Goal: Entertainment & Leisure: Consume media (video, audio)

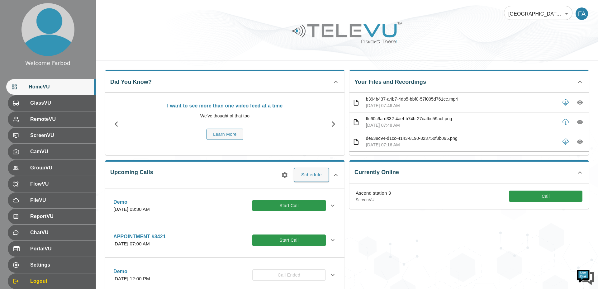
click at [541, 13] on body "Welcome Farbod HomeVU GlassVU RemoteVU ScreenVU CamVU GroupVU FlowVU FileVU Rep…" at bounding box center [299, 202] width 598 height 404
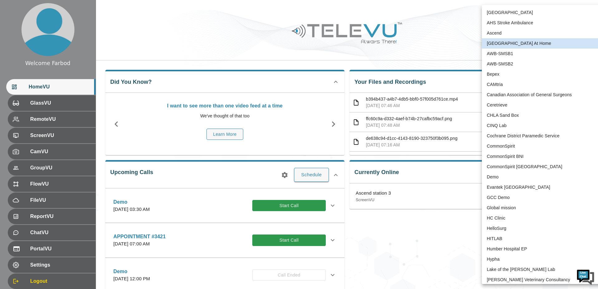
scroll to position [1245, 0]
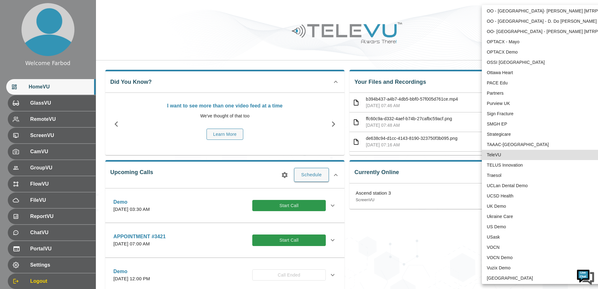
type input "1"
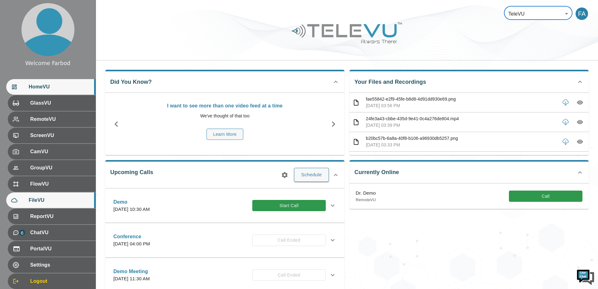
click at [54, 199] on span "FileVU" at bounding box center [60, 199] width 62 height 7
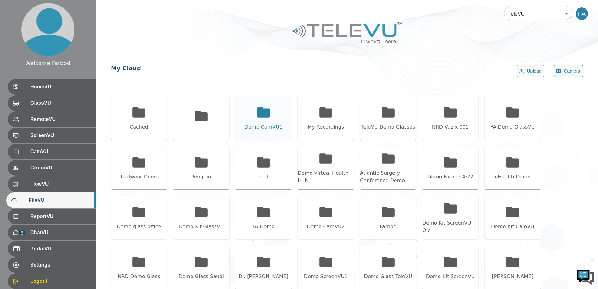
click at [267, 119] on icon at bounding box center [264, 113] width 16 height 16
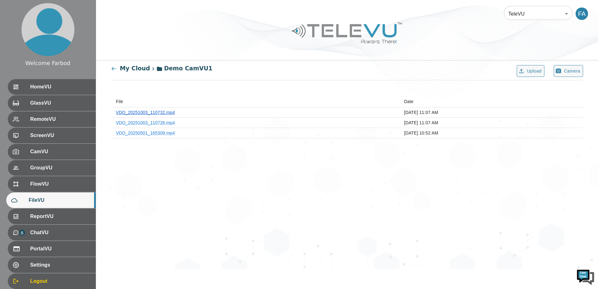
click at [160, 113] on link "VDO_20251003_110732.mp4" at bounding box center [145, 112] width 59 height 5
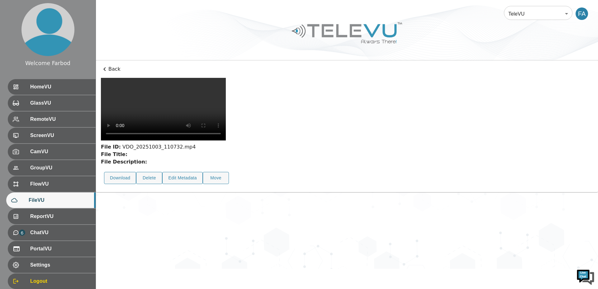
click at [112, 69] on p "Back" at bounding box center [347, 68] width 492 height 7
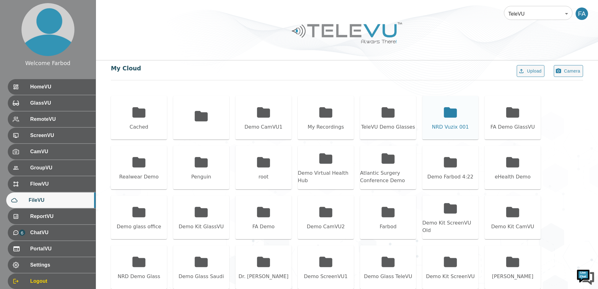
click at [459, 120] on div "NRD Vuzix 001" at bounding box center [450, 118] width 56 height 44
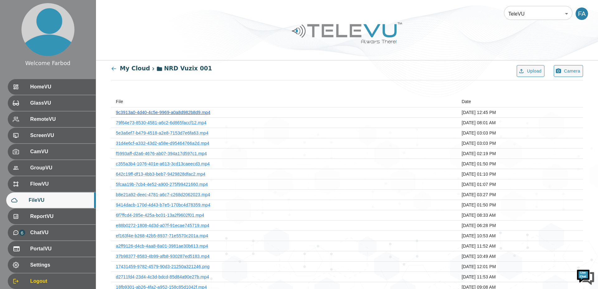
click at [148, 113] on link "9c3913a0-4d40-4c5e-9969-a0a8d982b8d9.mp4" at bounding box center [163, 112] width 94 height 5
